Goal: Task Accomplishment & Management: Manage account settings

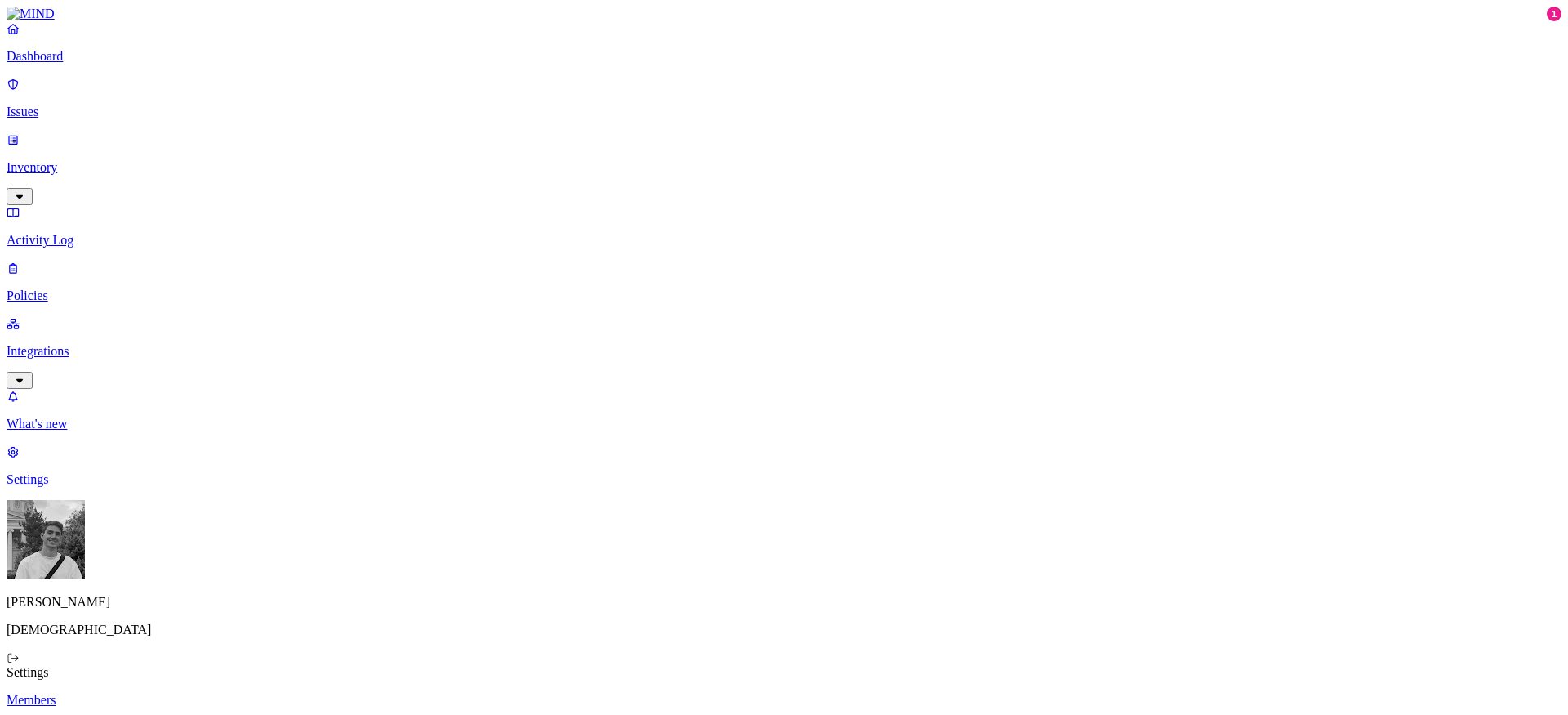
click at [52, 344] on p "Integrations" at bounding box center [784, 352] width 1555 height 15
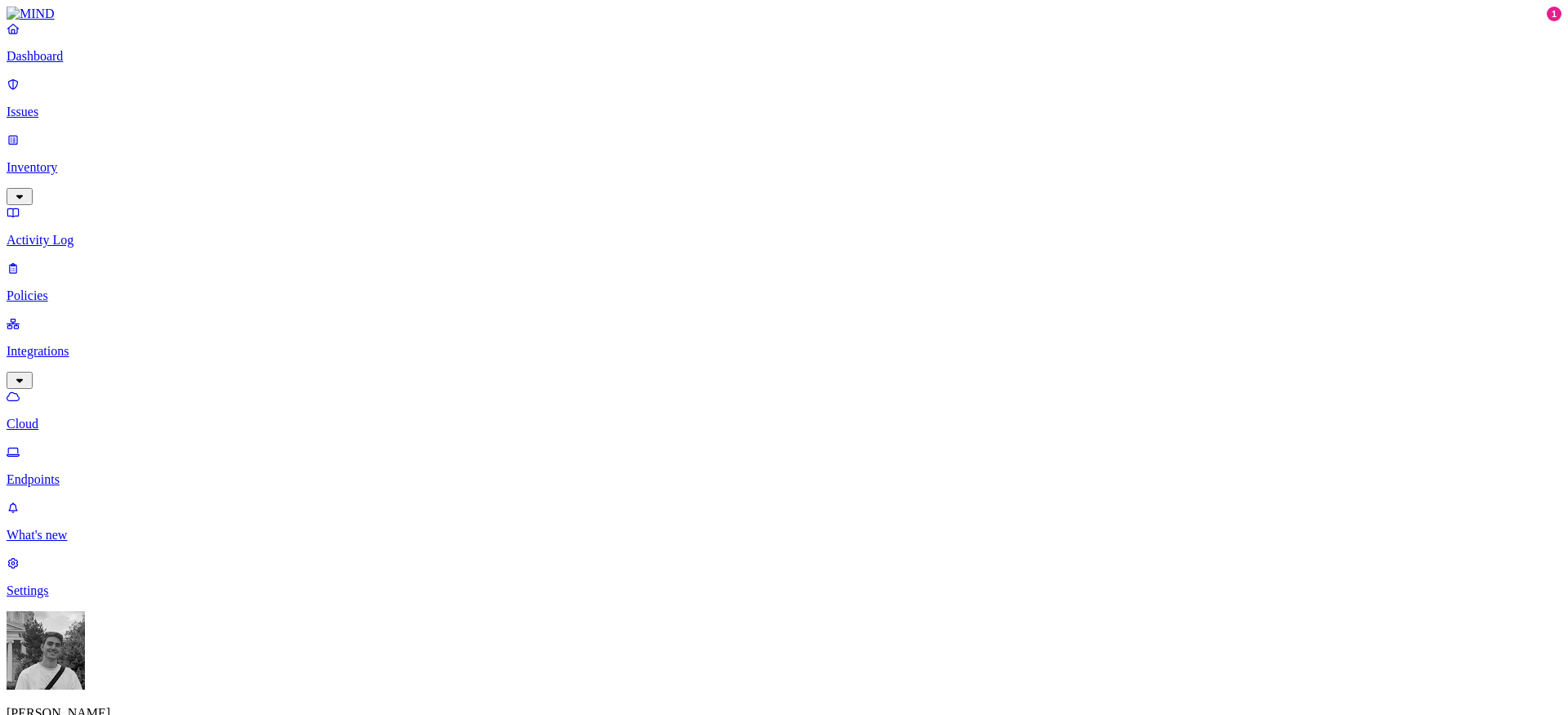
click at [83, 472] on p "Endpoints" at bounding box center [784, 479] width 1555 height 15
click at [69, 417] on p "Cloud" at bounding box center [784, 424] width 1555 height 15
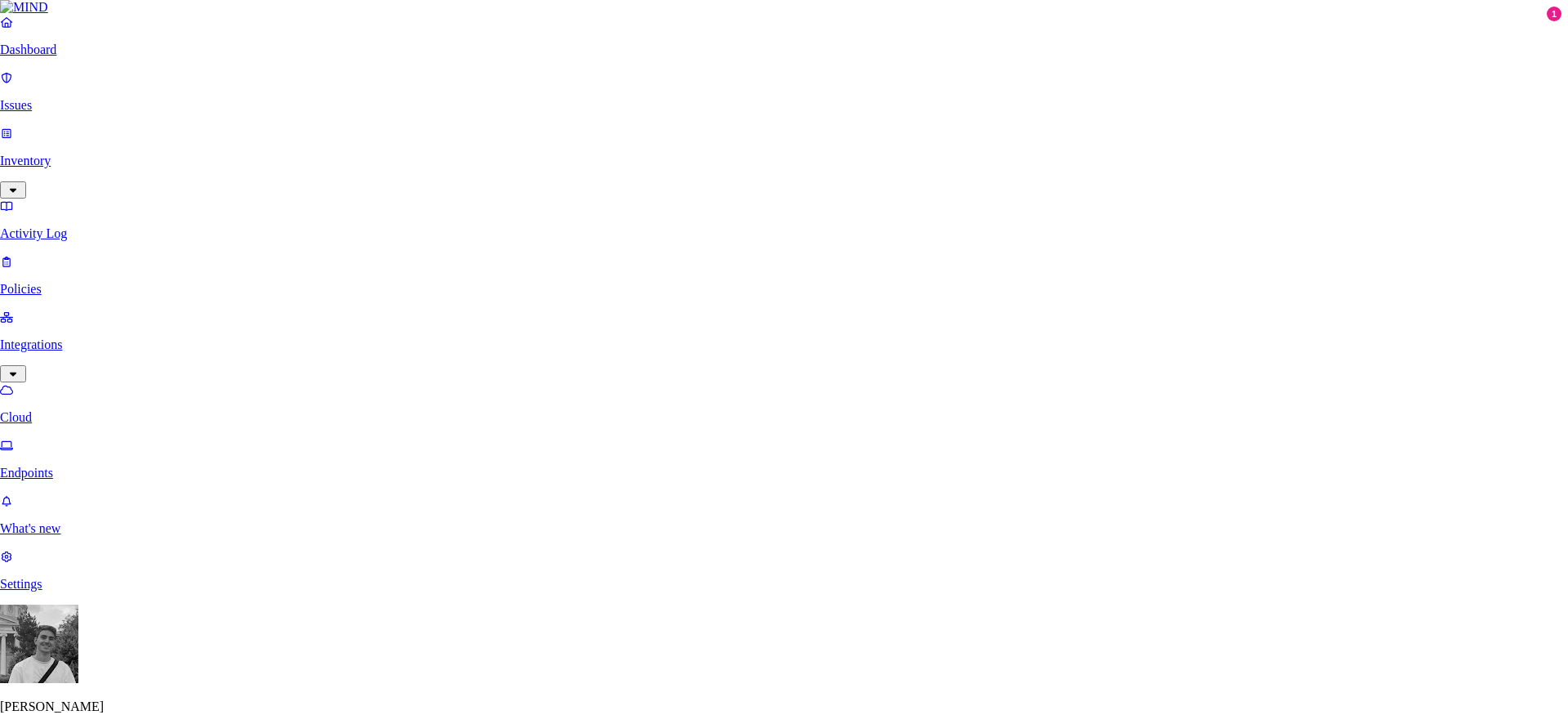
scroll to position [541, 0]
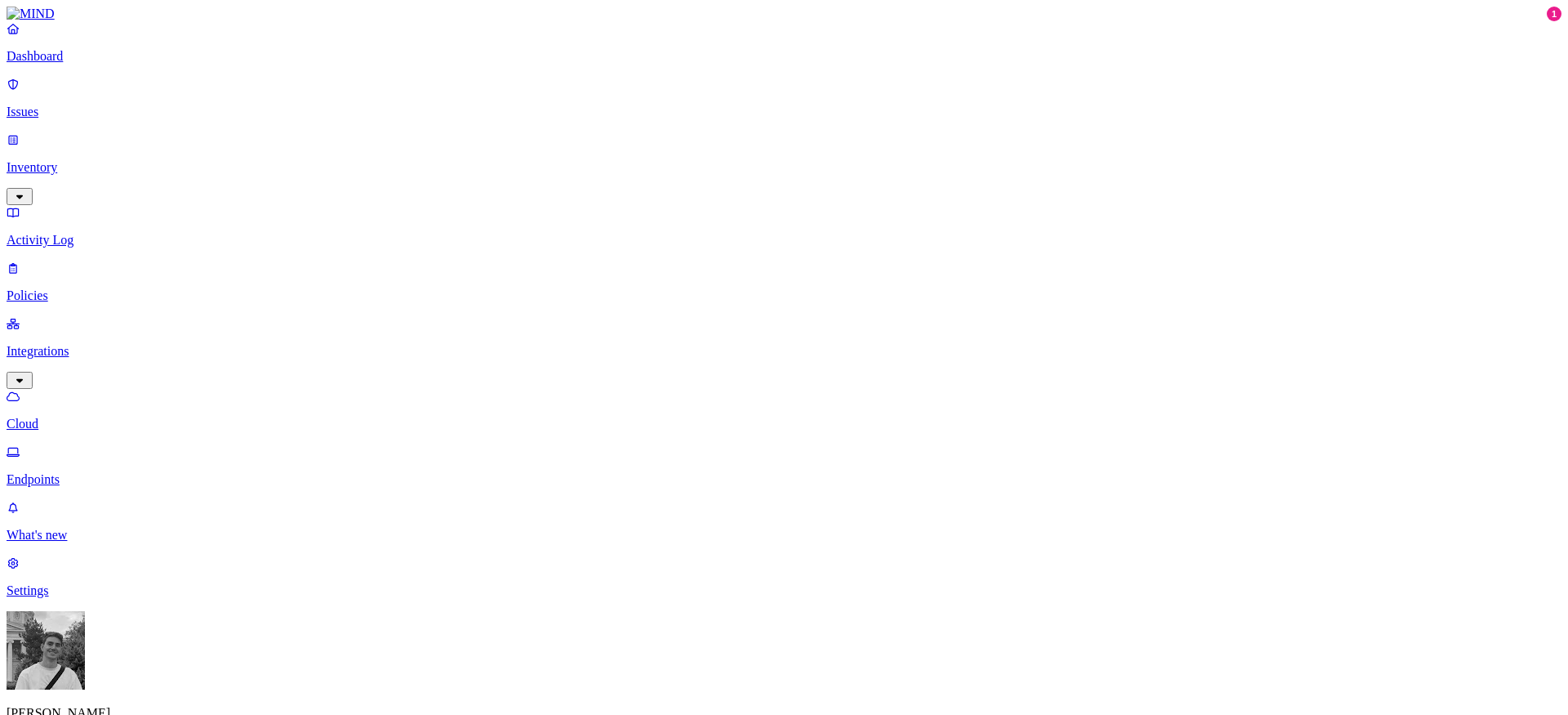
click at [34, 598] on link "Settings" at bounding box center [784, 576] width 1555 height 42
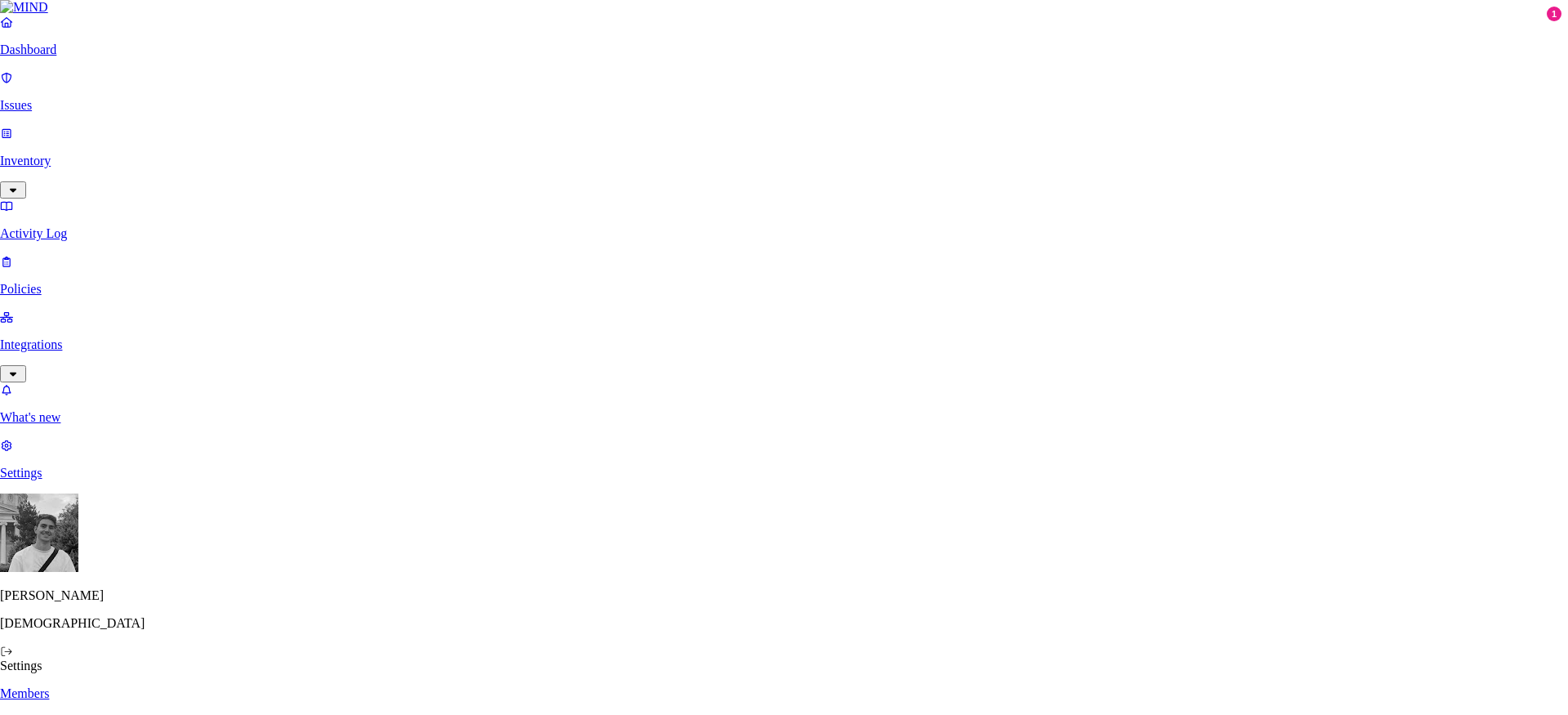
paste input "sean.herron@samsara.com"
type input "sean.herron@samsara.com"
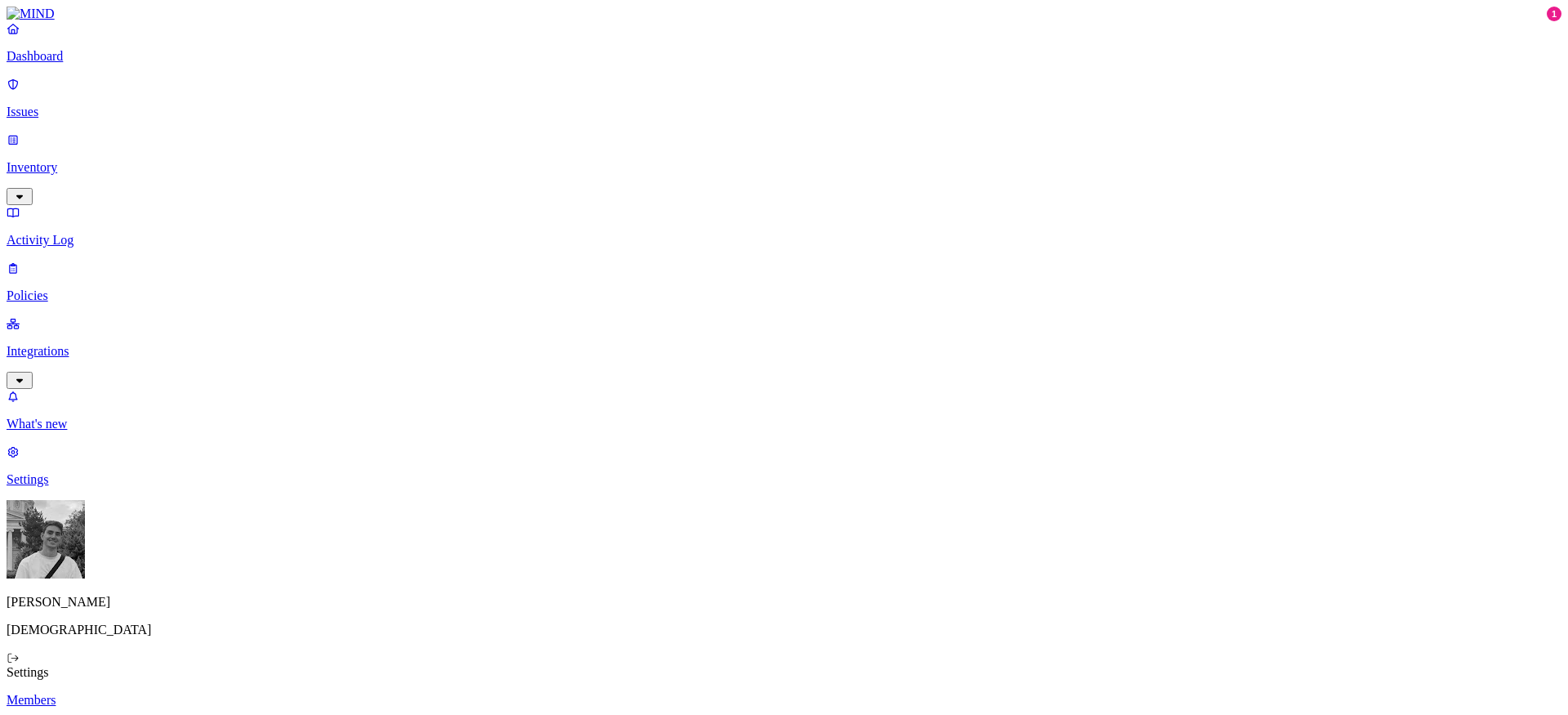
click at [100, 233] on p "Activity Log" at bounding box center [784, 240] width 1555 height 15
click at [96, 160] on p "Inventory" at bounding box center [784, 167] width 1555 height 15
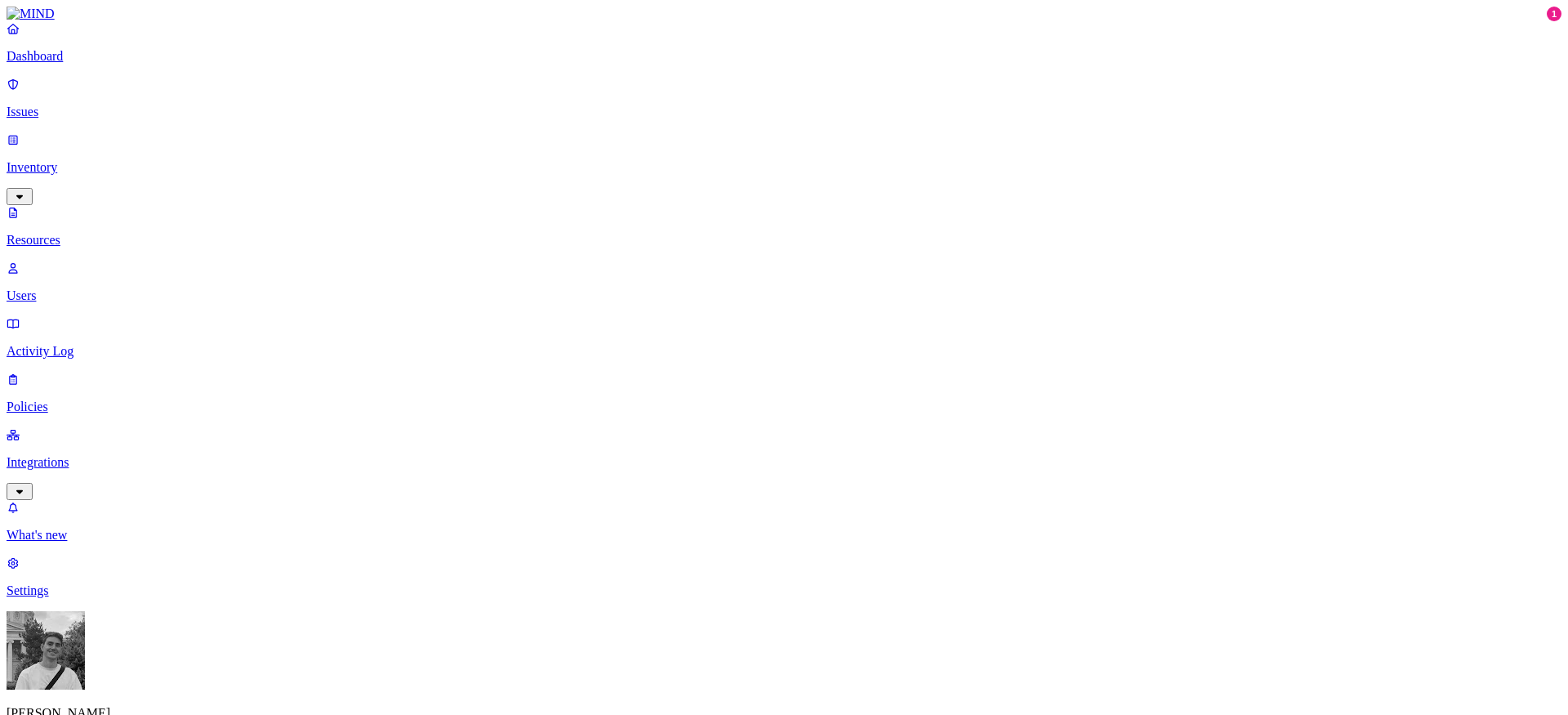
click at [68, 455] on p "Integrations" at bounding box center [784, 462] width 1555 height 15
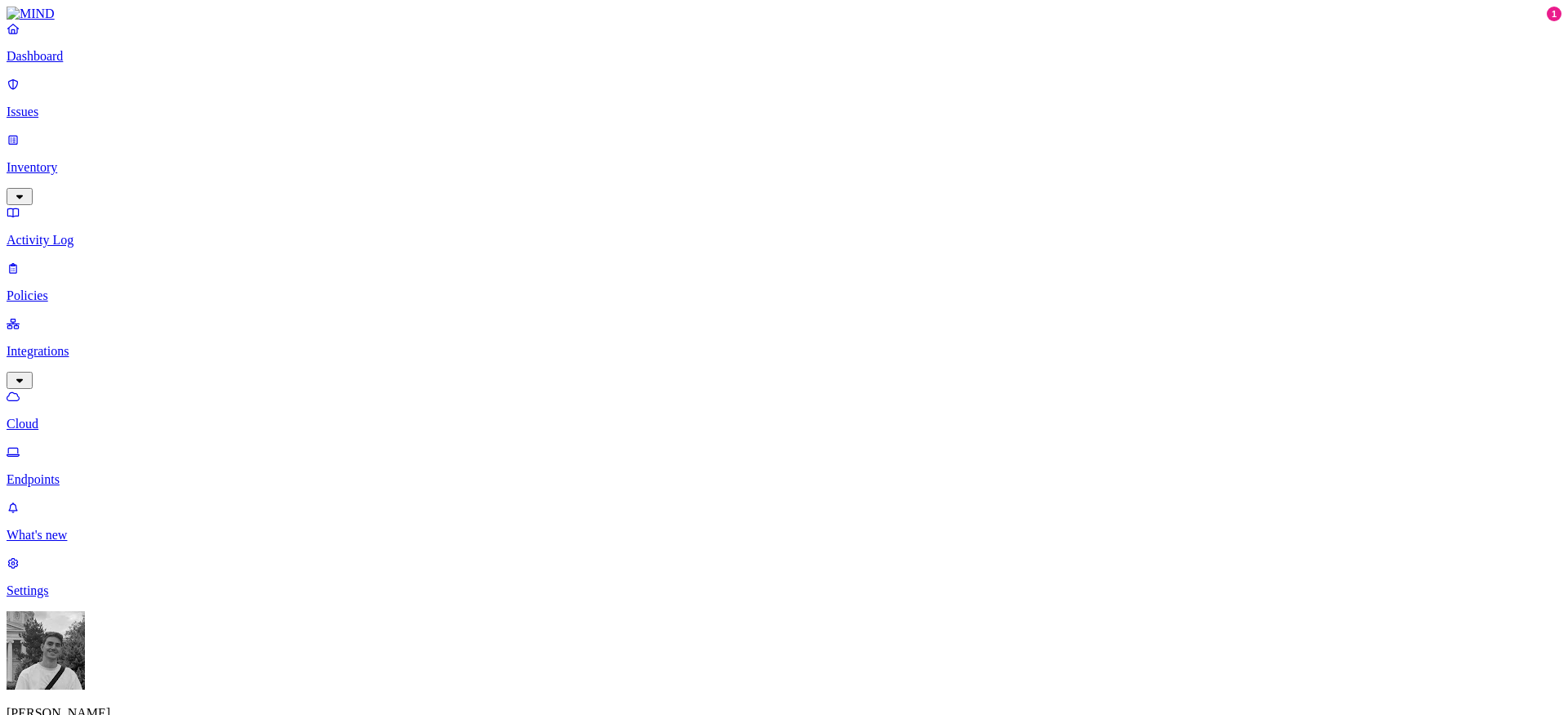
click at [19, 569] on icon at bounding box center [13, 563] width 13 height 11
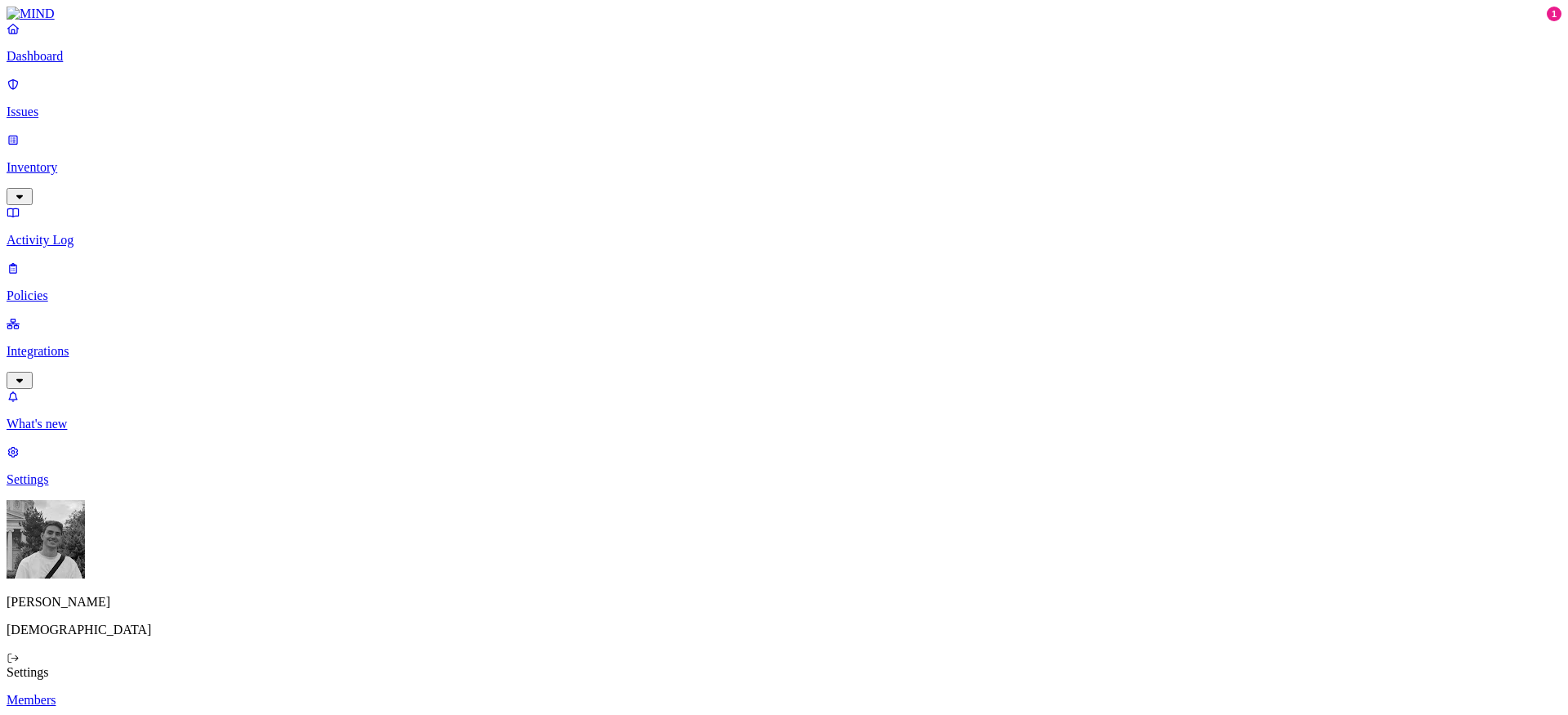
click at [225, 714] on p "Known entities" at bounding box center [784, 728] width 1555 height 15
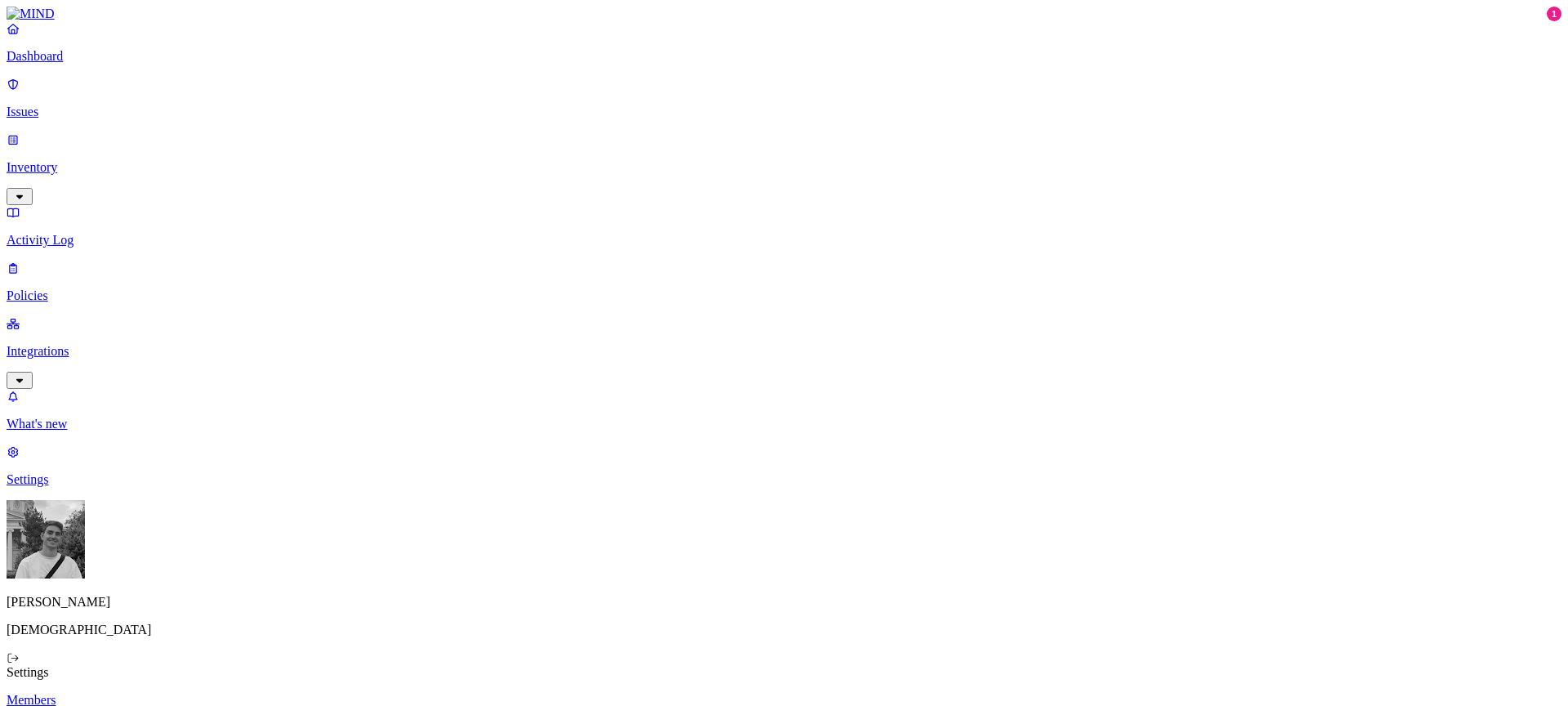
click at [254, 714] on p "Known entities" at bounding box center [784, 728] width 1555 height 15
click at [245, 693] on link "Members" at bounding box center [784, 700] width 1555 height 15
click at [63, 232] on nav "Dashboard Issues Inventory Activity Log Policies Integrations What's new 1 Sett…" at bounding box center [784, 254] width 1555 height 466
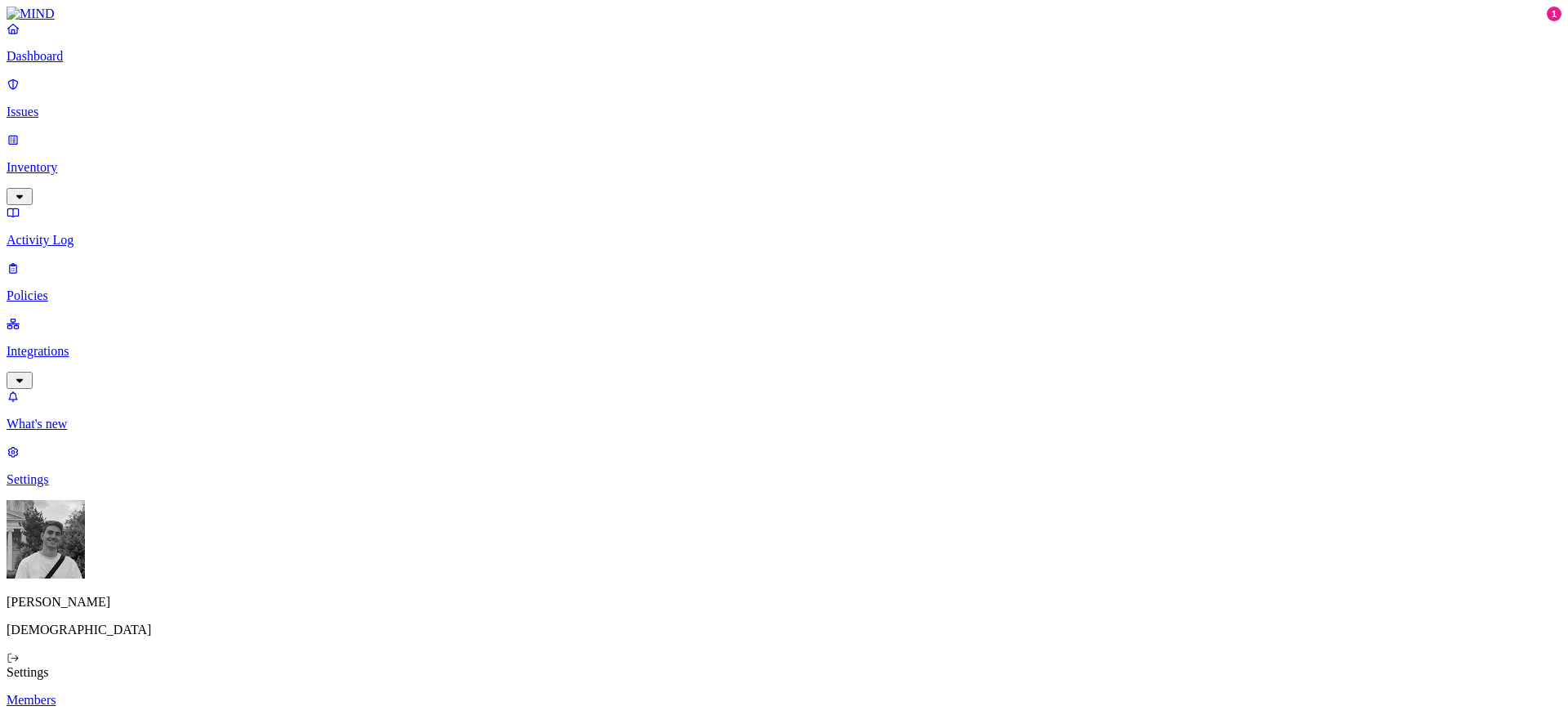
click at [75, 344] on p "Integrations" at bounding box center [784, 352] width 1555 height 15
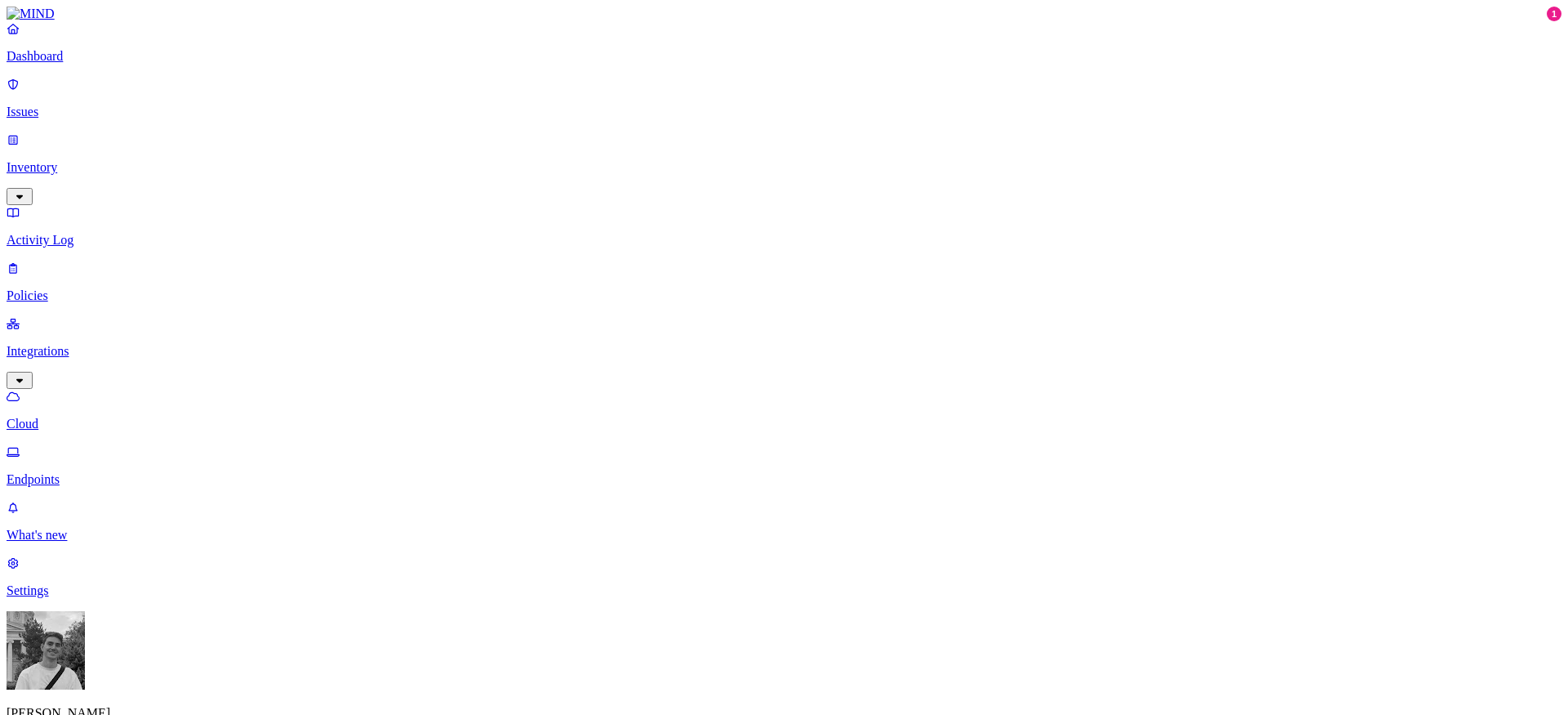
click at [70, 107] on p "Issues" at bounding box center [784, 112] width 1555 height 15
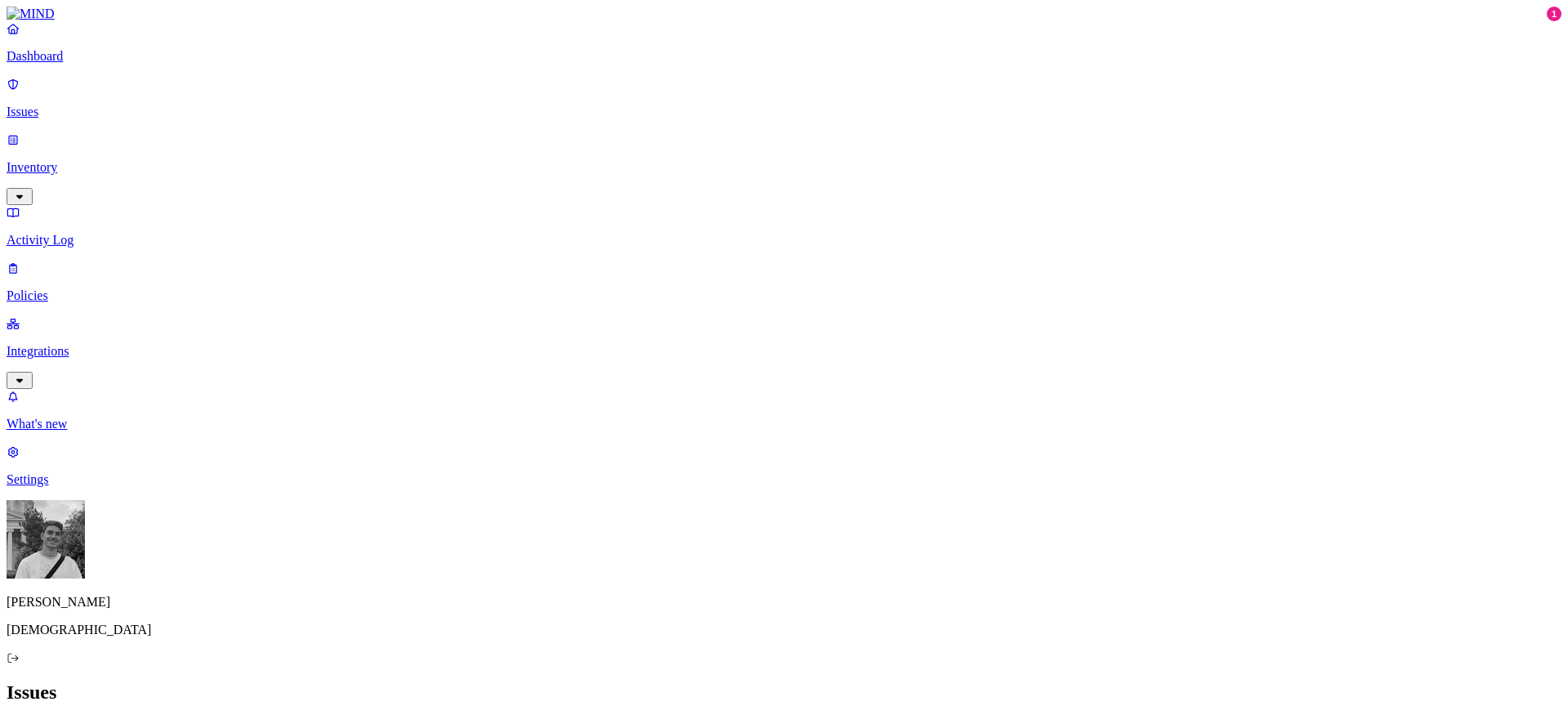
click at [62, 233] on p "Activity Log" at bounding box center [784, 240] width 1555 height 15
click at [94, 160] on p "Inventory" at bounding box center [784, 167] width 1555 height 15
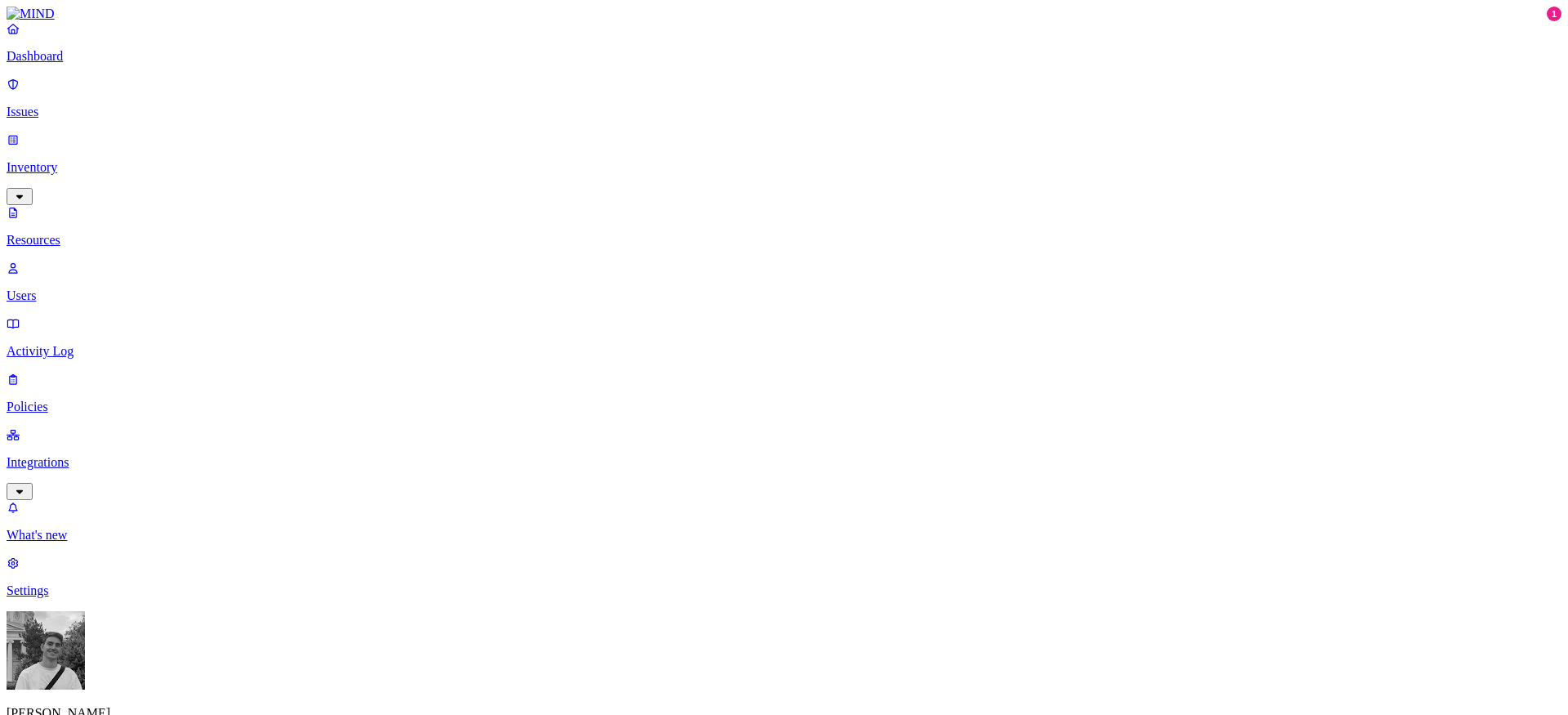
click at [52, 260] on link "Users" at bounding box center [784, 282] width 1555 height 42
click at [67, 105] on p "Issues" at bounding box center [784, 112] width 1555 height 15
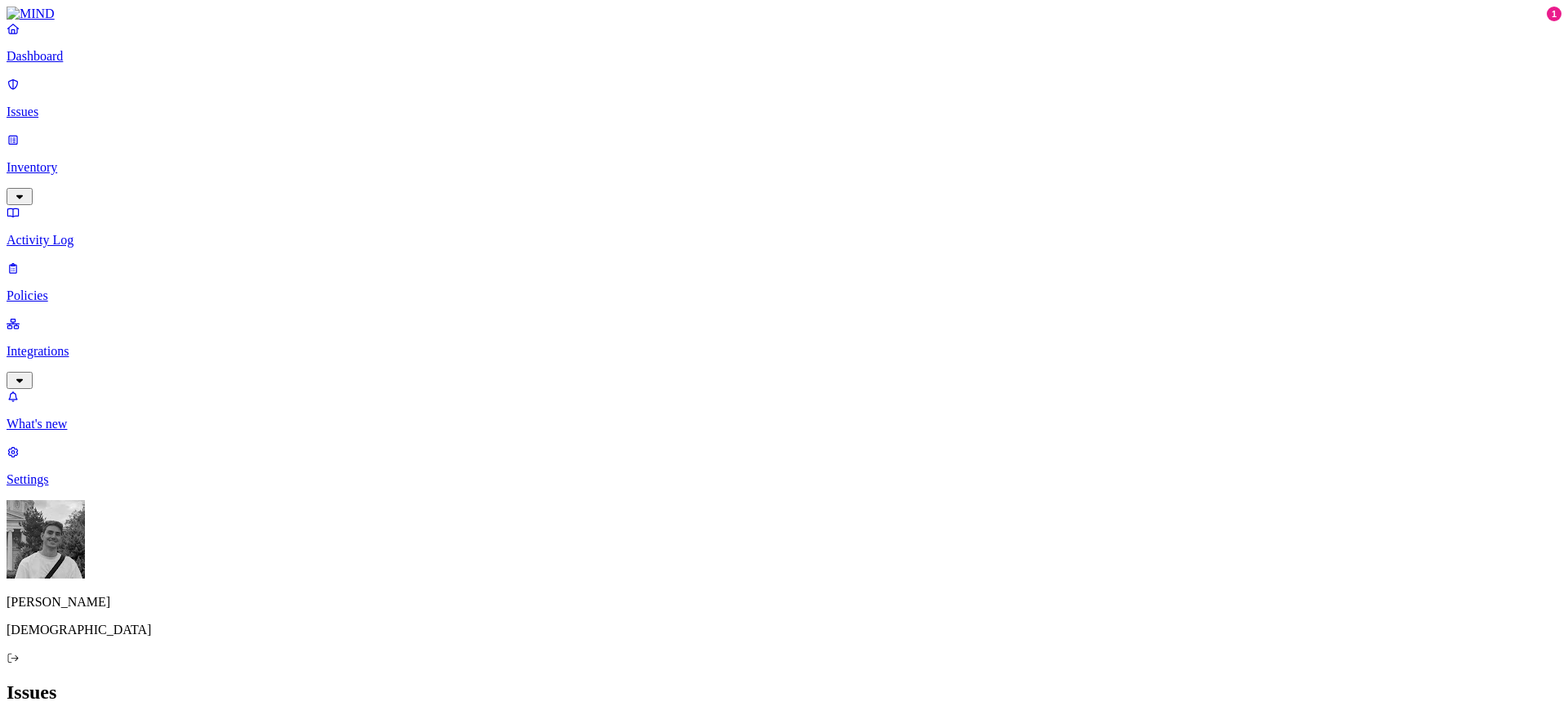
click at [57, 140] on link "Inventory" at bounding box center [784, 167] width 1555 height 70
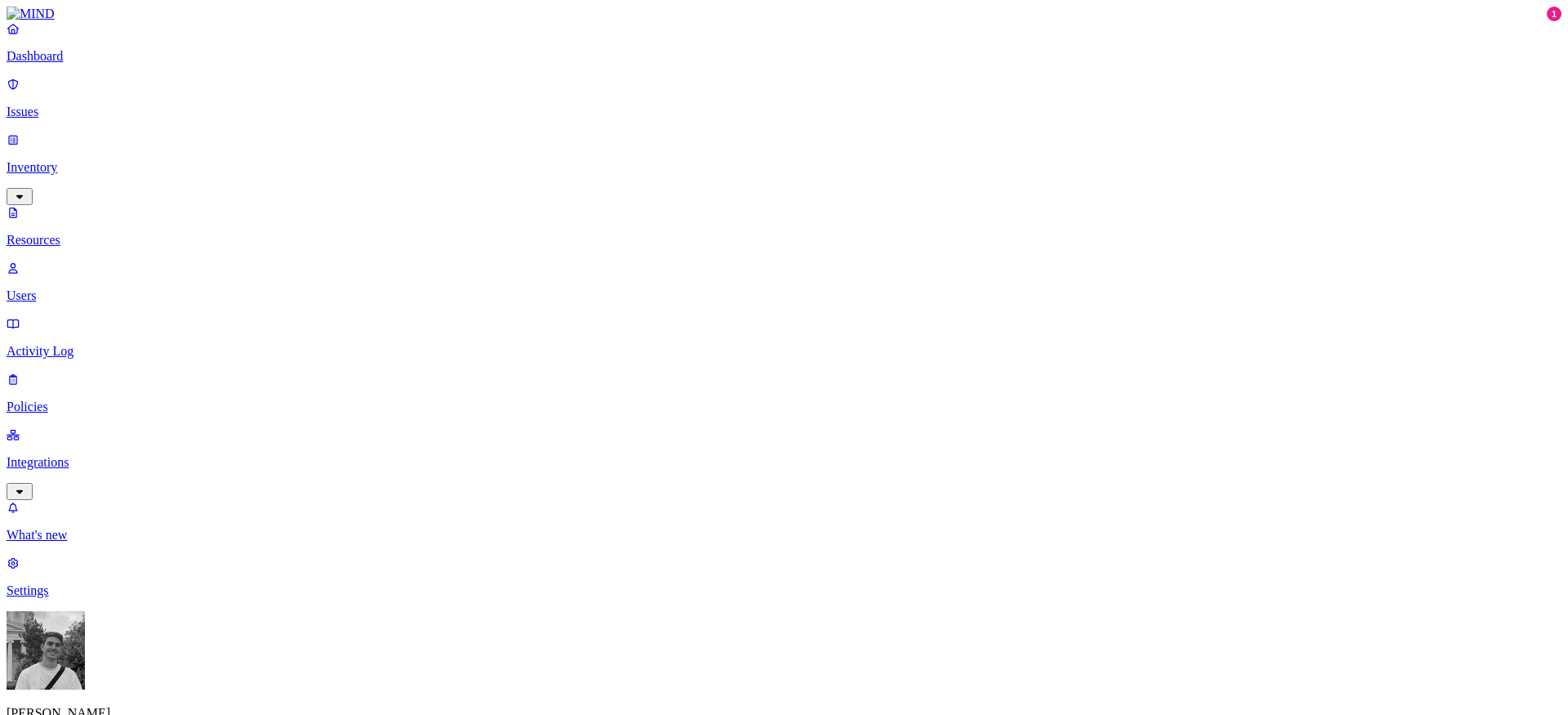
click at [58, 205] on link "Resources" at bounding box center [784, 226] width 1555 height 42
click at [58, 288] on p "Users" at bounding box center [784, 295] width 1555 height 15
click at [87, 542] on p "What's new" at bounding box center [784, 535] width 1555 height 15
click at [97, 63] on p "Dashboard" at bounding box center [784, 56] width 1555 height 15
